Goal: Task Accomplishment & Management: Manage account settings

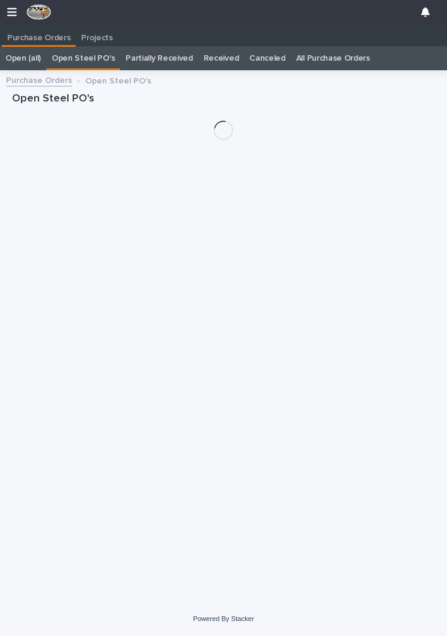
scroll to position [19, 0]
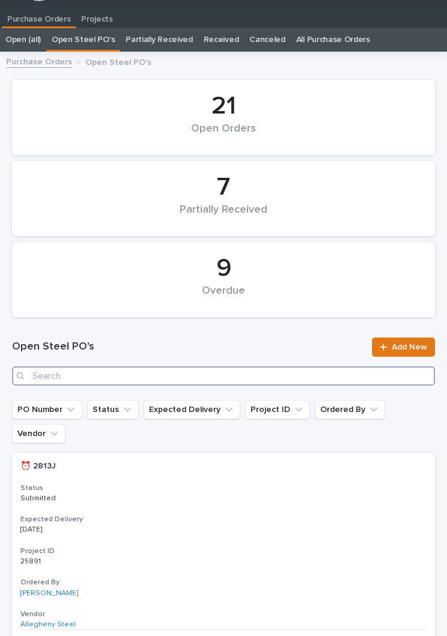
click at [158, 378] on input "Search" at bounding box center [223, 375] width 423 height 19
type input "2914"
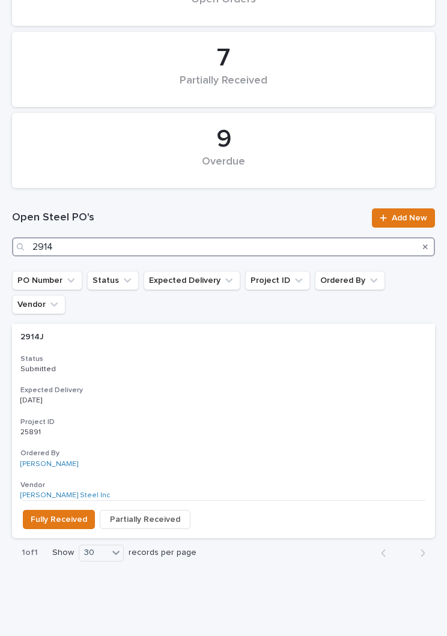
scroll to position [147, 0]
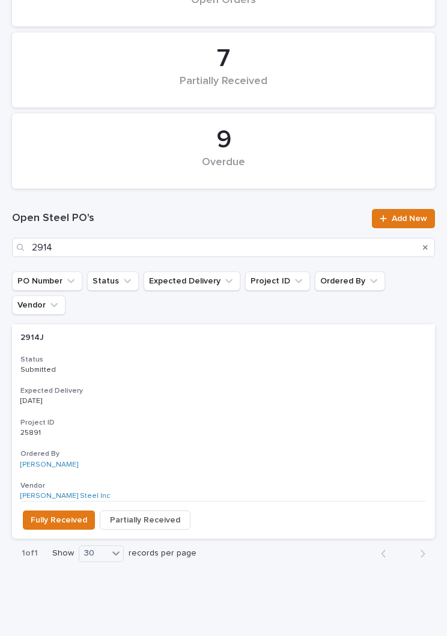
click at [210, 386] on h3 "Expected Delivery" at bounding box center [223, 391] width 406 height 10
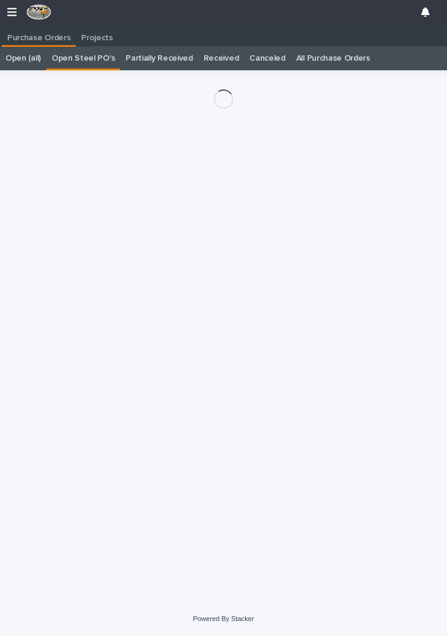
scroll to position [19, 0]
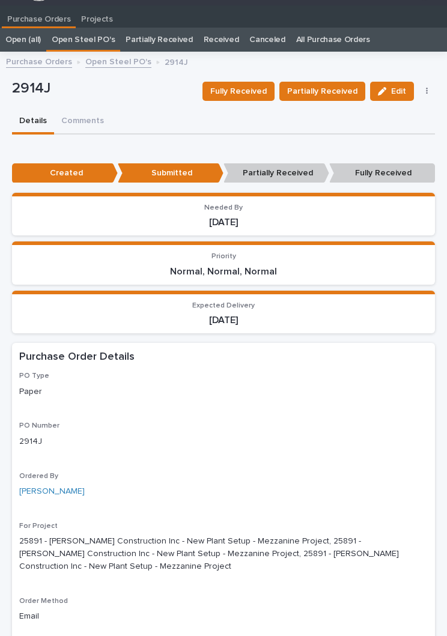
click at [252, 95] on span "Fully Received" at bounding box center [238, 91] width 56 height 14
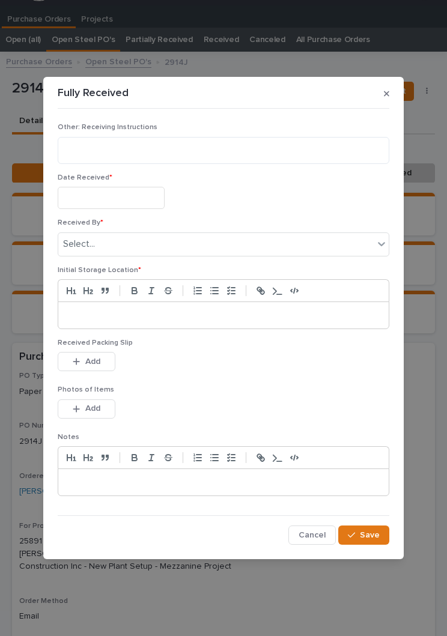
click at [107, 193] on input "text" at bounding box center [111, 198] width 107 height 22
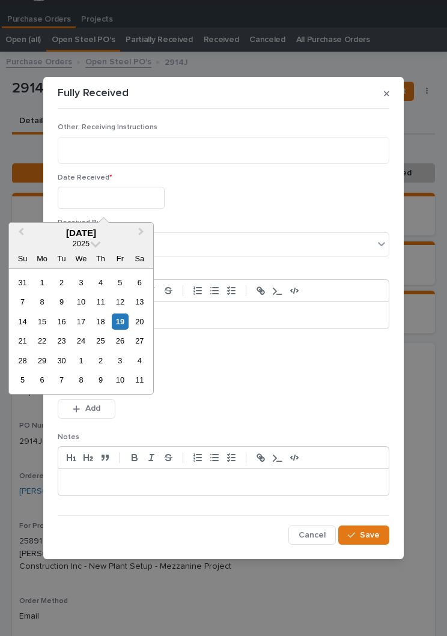
click at [127, 319] on div "19" at bounding box center [120, 321] width 16 height 16
type input "**********"
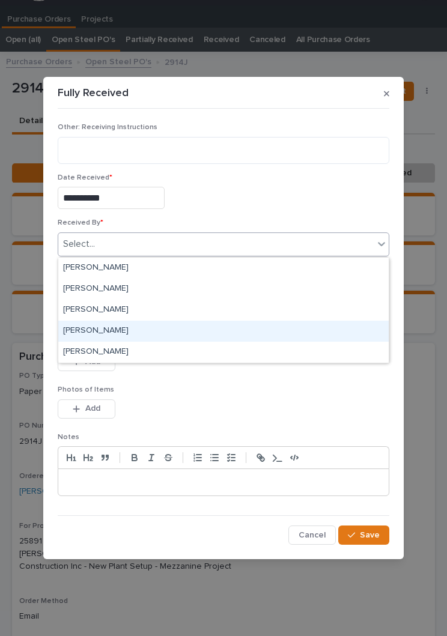
click at [140, 334] on div "[PERSON_NAME]" at bounding box center [223, 331] width 330 height 21
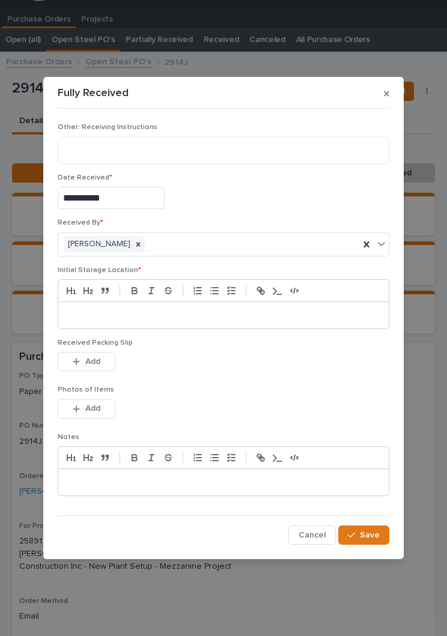
click at [221, 316] on p at bounding box center [223, 315] width 312 height 12
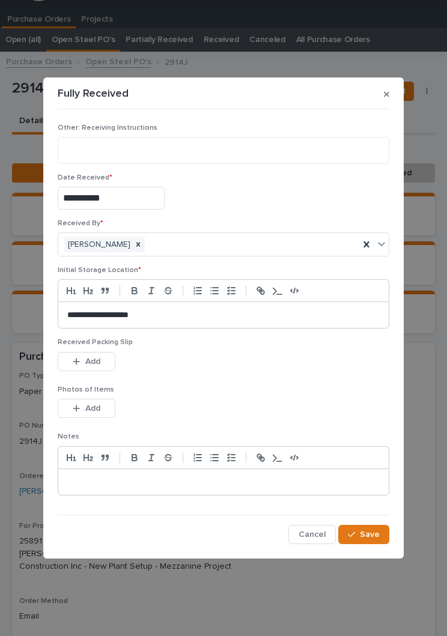
click at [242, 372] on div "This file cannot be opened Download File Add" at bounding box center [223, 364] width 331 height 24
click at [87, 362] on span "Add" at bounding box center [92, 361] width 15 height 11
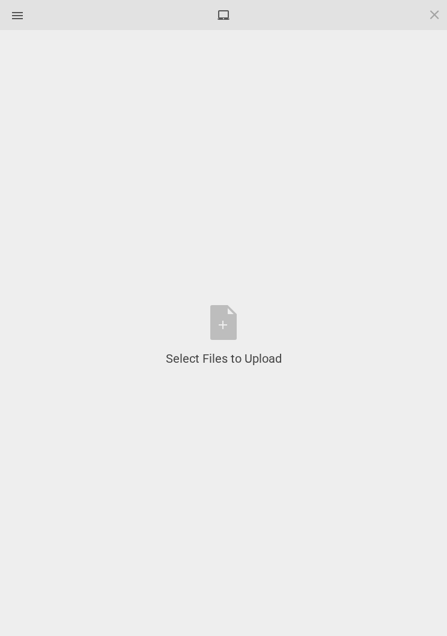
click at [235, 329] on div "Select Files to Upload or Drag and Drop, Copy and Paste Files" at bounding box center [224, 336] width 116 height 62
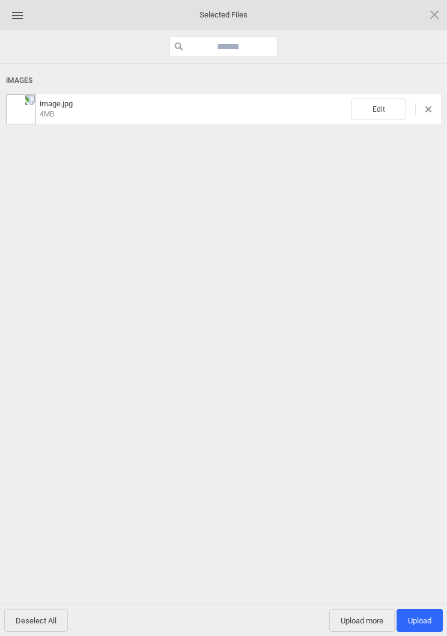
click at [392, 113] on span "Edit" at bounding box center [378, 108] width 54 height 21
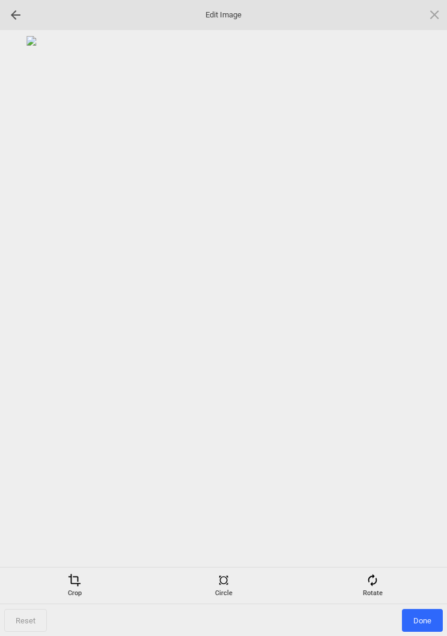
click at [385, 586] on div "Rotate" at bounding box center [372, 585] width 143 height 24
click at [420, 319] on div at bounding box center [420, 318] width 30 height 30
click at [425, 313] on div at bounding box center [420, 318] width 30 height 30
click at [424, 313] on div at bounding box center [420, 318] width 30 height 30
click at [424, 316] on div at bounding box center [420, 318] width 30 height 30
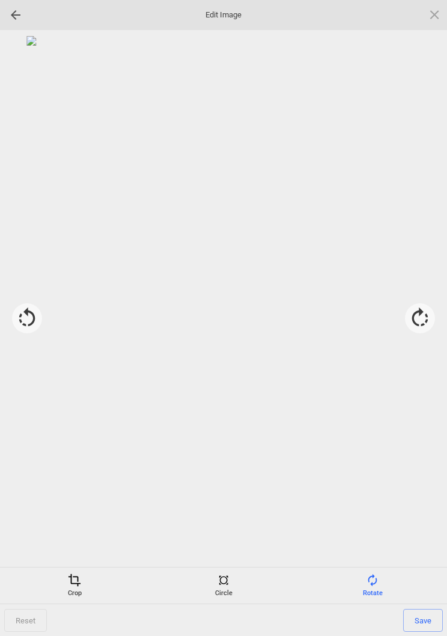
click at [73, 588] on div "Crop" at bounding box center [74, 585] width 143 height 24
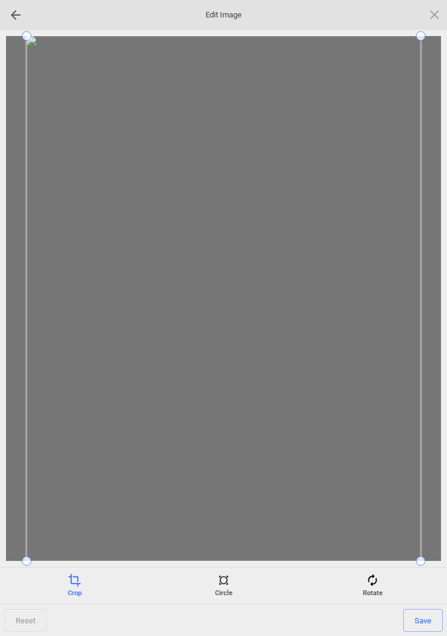
click at [427, 573] on div "Rotate" at bounding box center [372, 585] width 143 height 24
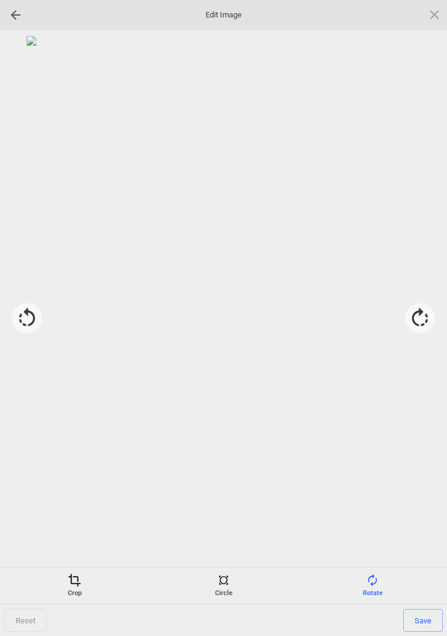
click at [401, 528] on div at bounding box center [223, 298] width 435 height 525
click at [77, 587] on div "Crop" at bounding box center [74, 585] width 143 height 24
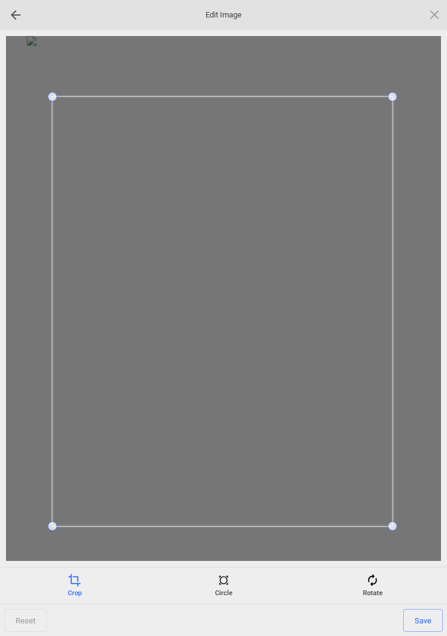
click at [432, 615] on span "Save" at bounding box center [423, 620] width 40 height 23
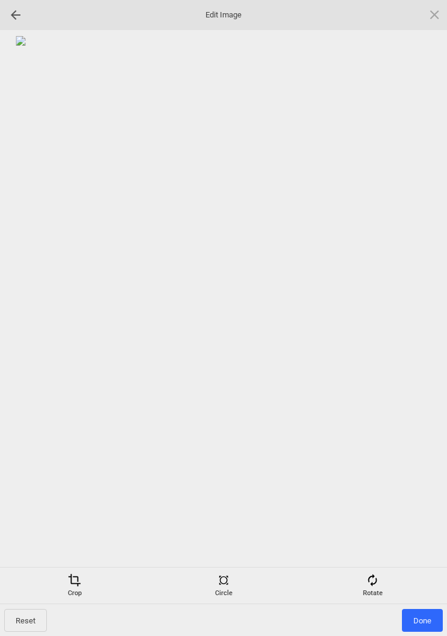
click at [424, 620] on span "Done" at bounding box center [422, 620] width 41 height 23
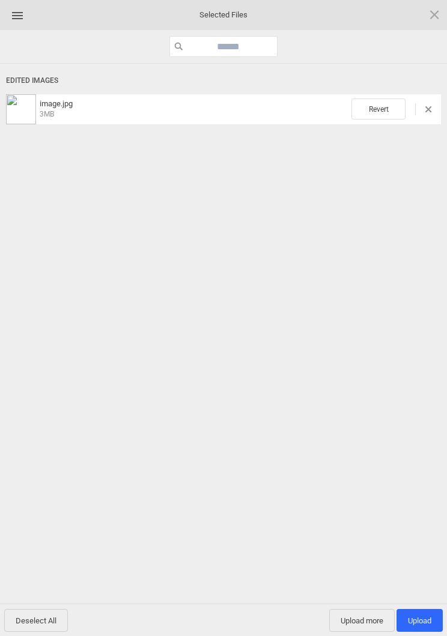
click at [364, 620] on span "Upload more" at bounding box center [361, 620] width 65 height 23
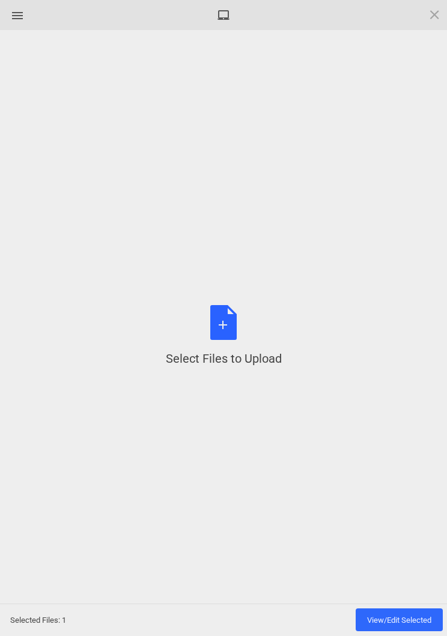
click at [229, 327] on div "Select Files to Upload or Drag and Drop, Copy and Paste Files" at bounding box center [224, 336] width 116 height 62
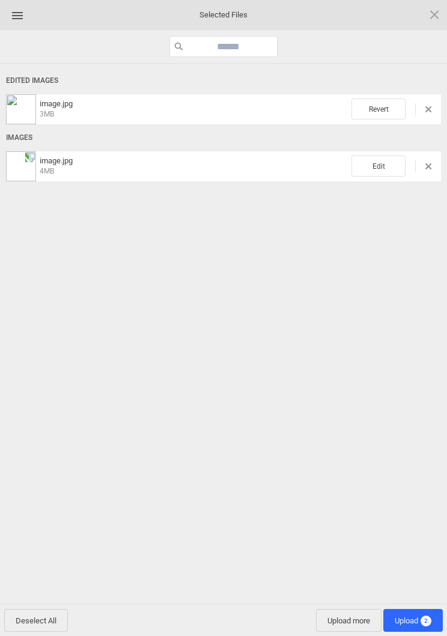
click at [372, 174] on span "Edit" at bounding box center [378, 165] width 54 height 21
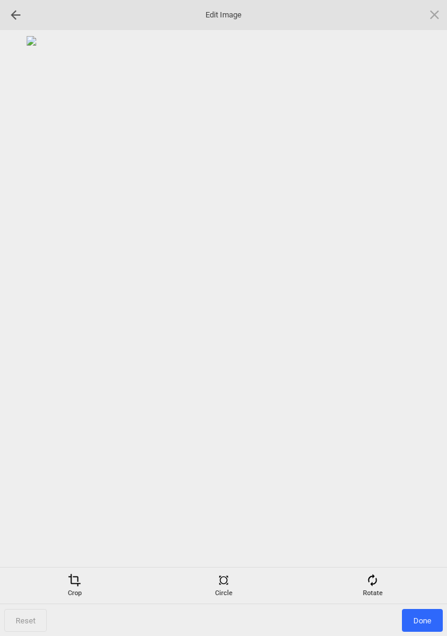
click at [388, 584] on div "Rotate" at bounding box center [372, 585] width 143 height 24
click at [417, 310] on div at bounding box center [420, 318] width 30 height 30
click at [422, 321] on div at bounding box center [420, 318] width 30 height 30
click at [417, 322] on div at bounding box center [420, 318] width 30 height 30
click at [420, 323] on div at bounding box center [420, 318] width 30 height 30
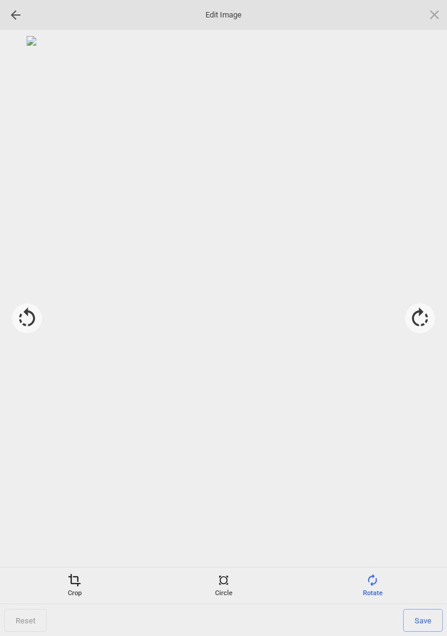
click at [429, 319] on div at bounding box center [420, 318] width 30 height 30
click at [427, 318] on div at bounding box center [420, 318] width 30 height 30
click at [423, 316] on div at bounding box center [420, 318] width 30 height 30
click at [424, 315] on div at bounding box center [420, 318] width 30 height 30
click at [63, 587] on div "Crop" at bounding box center [74, 585] width 143 height 24
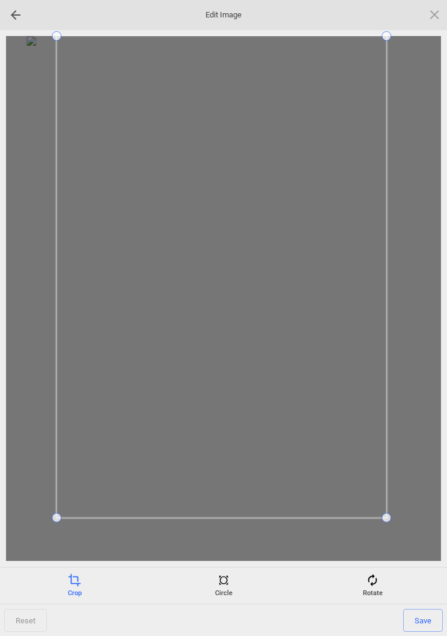
click at [391, 32] on span at bounding box center [386, 36] width 10 height 10
click at [391, 95] on span at bounding box center [387, 99] width 10 height 10
click at [432, 621] on span "Save" at bounding box center [423, 620] width 40 height 23
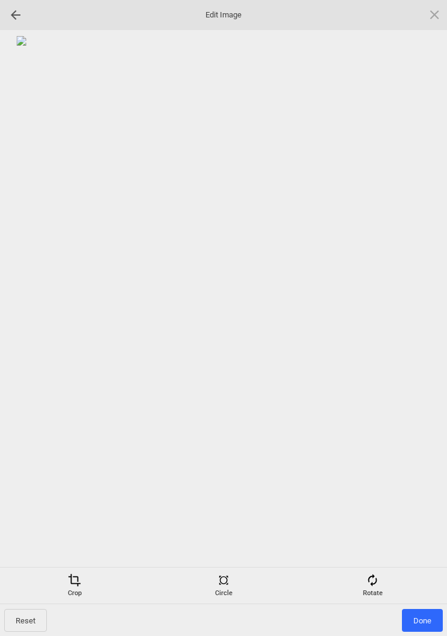
click at [432, 609] on span "Done" at bounding box center [422, 620] width 41 height 23
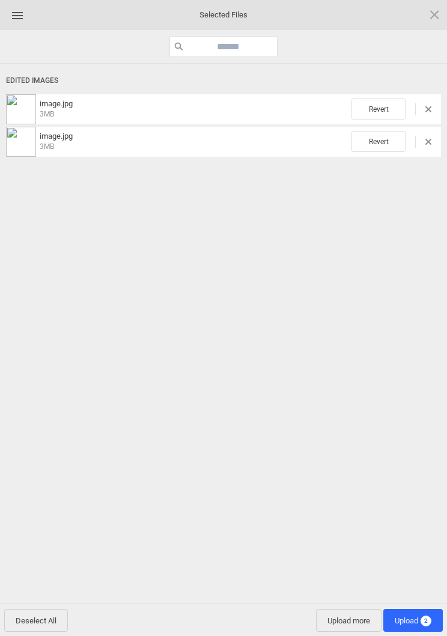
click at [424, 619] on span "2" at bounding box center [425, 620] width 11 height 11
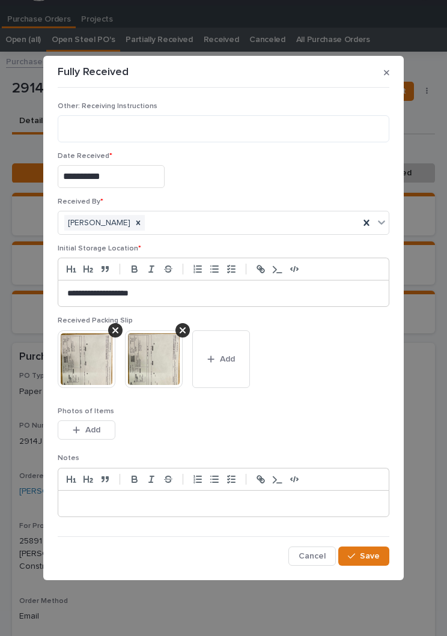
click at [378, 555] on span "Save" at bounding box center [370, 556] width 20 height 11
